Goal: Task Accomplishment & Management: Manage account settings

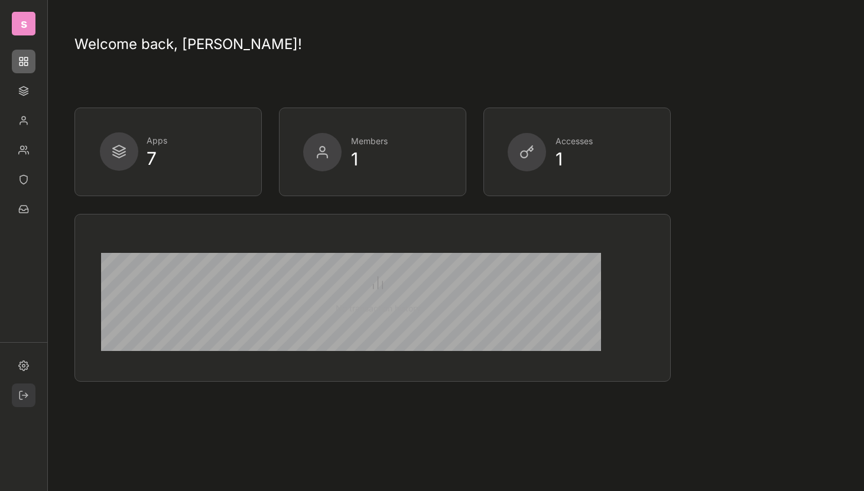
click at [21, 393] on img at bounding box center [24, 396] width 24 height 24
click at [23, 359] on img at bounding box center [24, 366] width 24 height 24
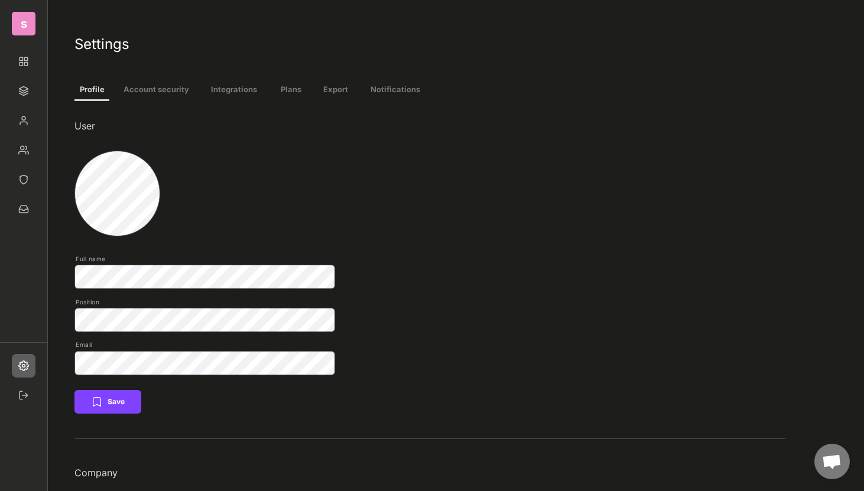
click at [150, 93] on button "Account security" at bounding box center [156, 90] width 76 height 21
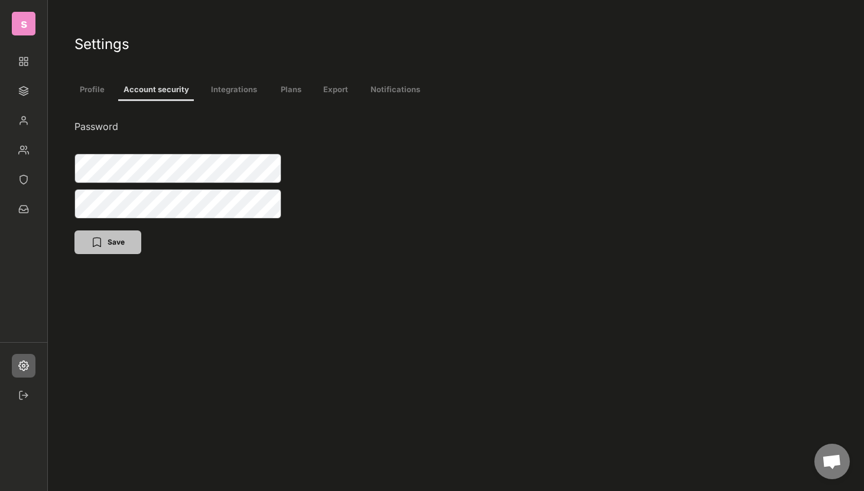
click at [208, 98] on button "Integrations" at bounding box center [234, 90] width 63 height 21
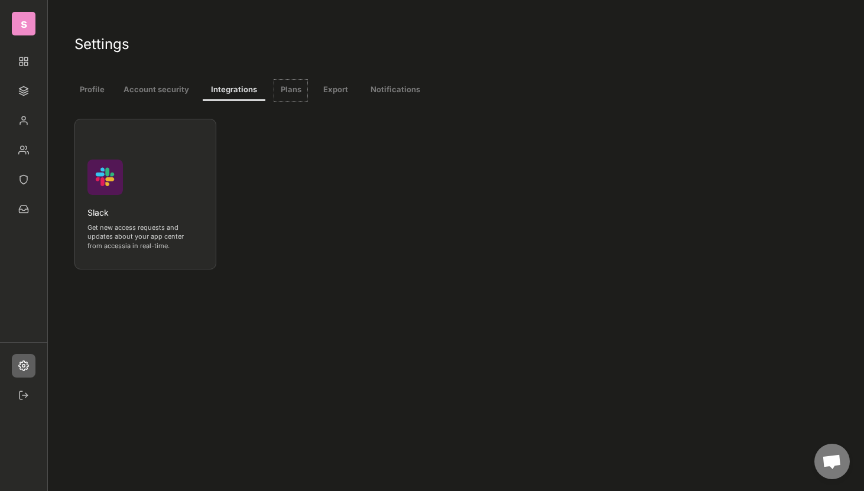
click at [279, 89] on button "Plans" at bounding box center [290, 90] width 33 height 21
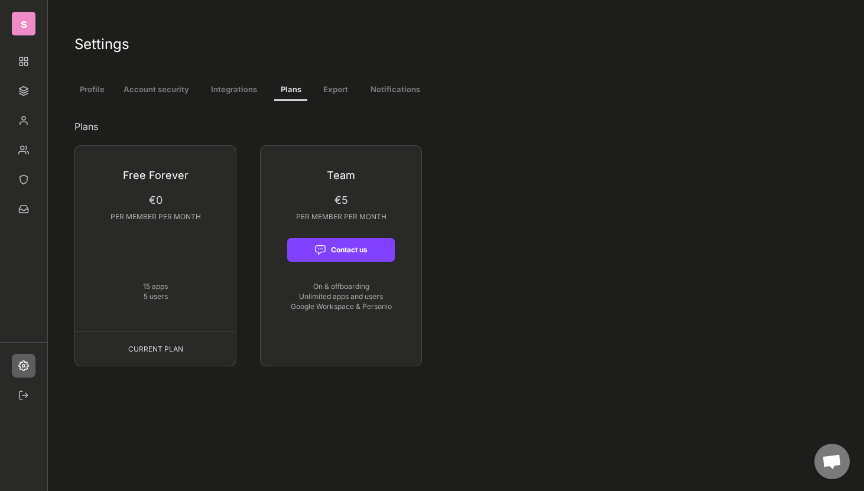
click at [340, 93] on button "Export" at bounding box center [335, 90] width 38 height 21
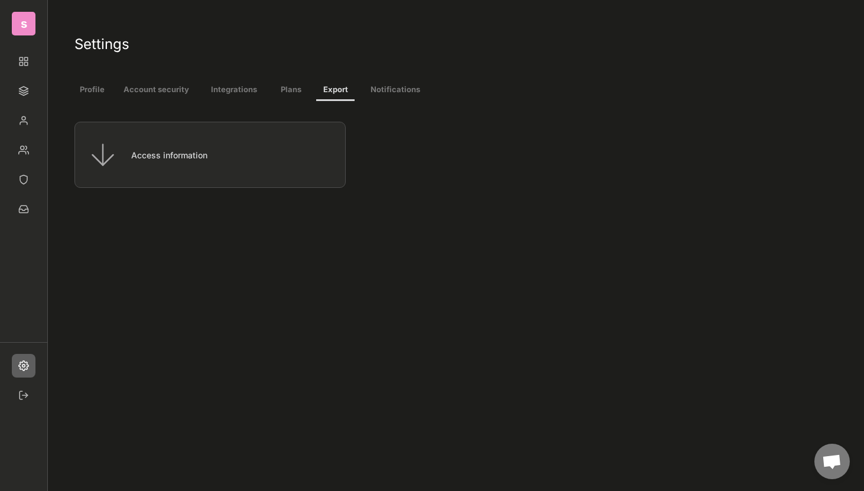
click at [406, 87] on button "Notifications" at bounding box center [395, 90] width 63 height 21
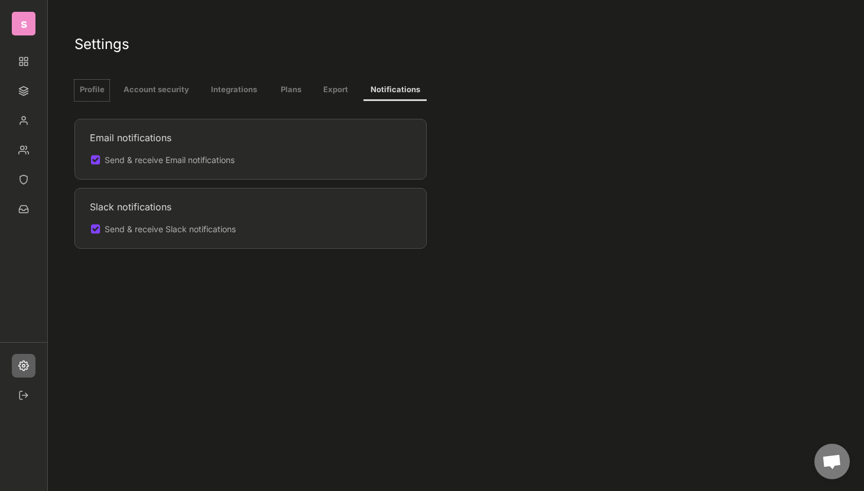
click at [102, 92] on button "Profile" at bounding box center [92, 90] width 35 height 21
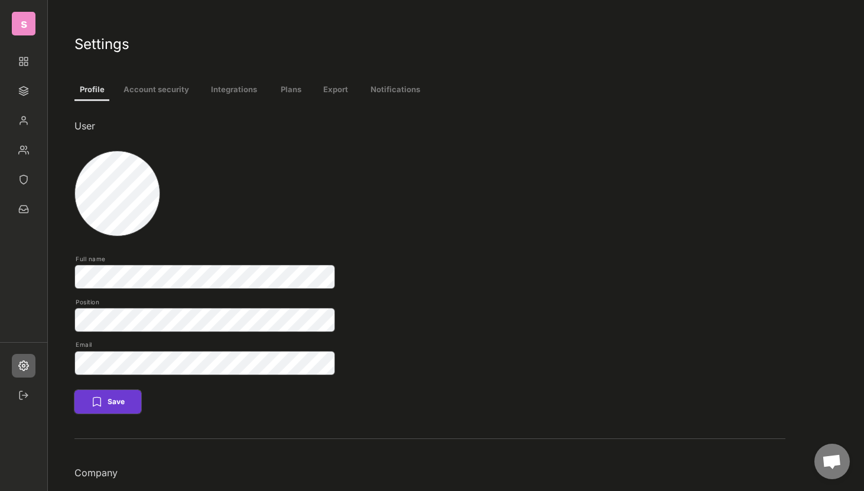
click at [103, 404] on icon at bounding box center [97, 402] width 12 height 12
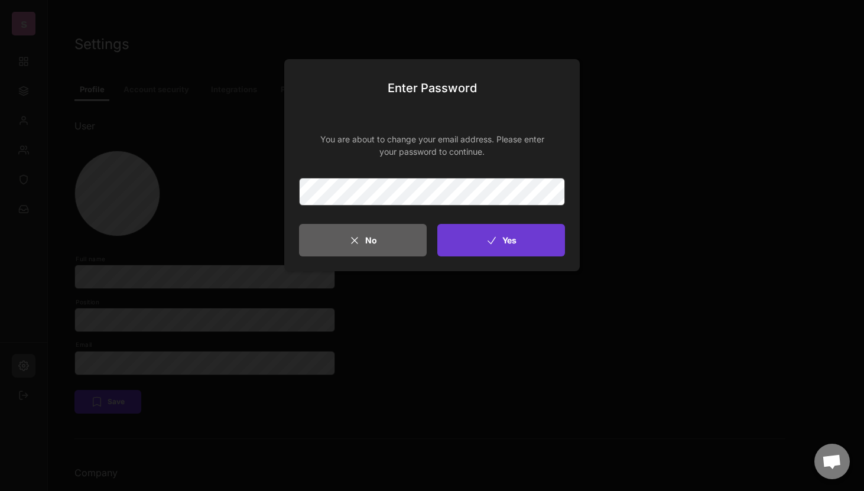
click at [500, 237] on button "Yes" at bounding box center [502, 240] width 128 height 33
